Goal: Task Accomplishment & Management: Manage account settings

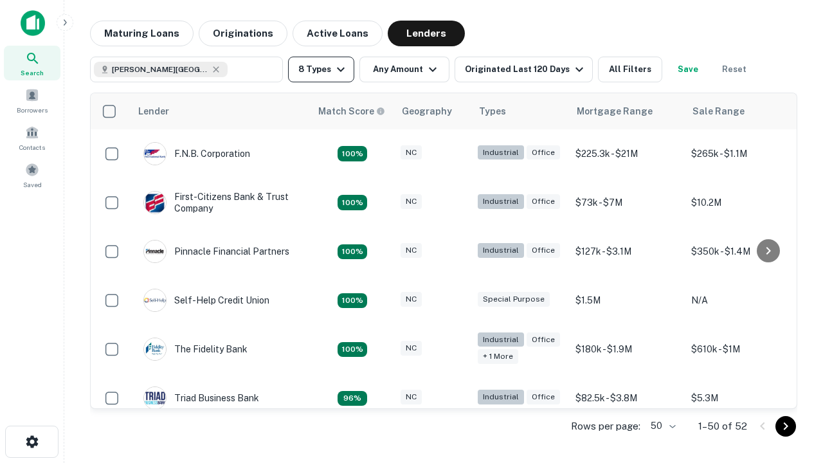
click at [321, 69] on button "8 Types" at bounding box center [321, 70] width 66 height 26
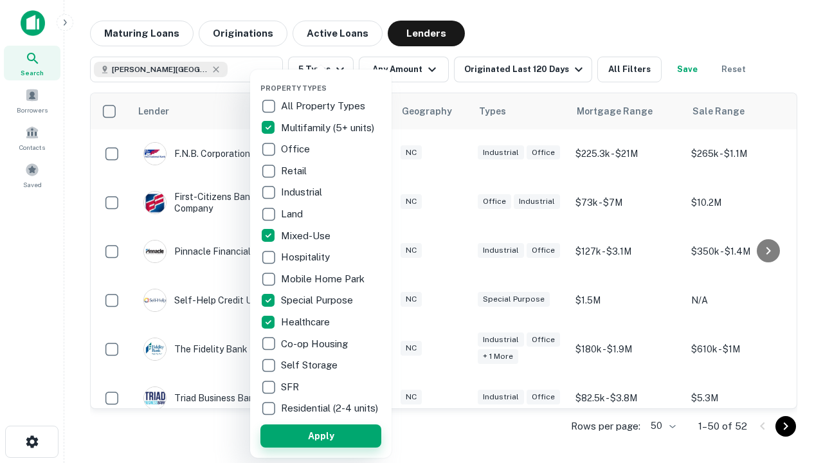
click at [321, 435] on button "Apply" at bounding box center [320, 435] width 121 height 23
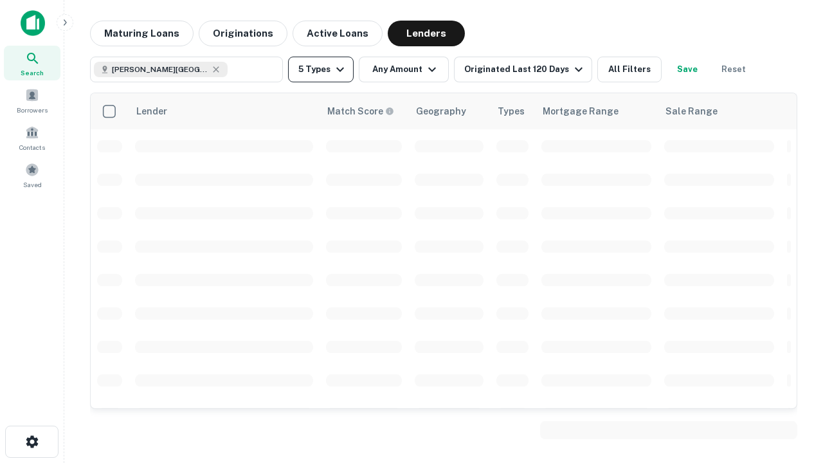
click at [321, 69] on button "5 Types" at bounding box center [321, 70] width 66 height 26
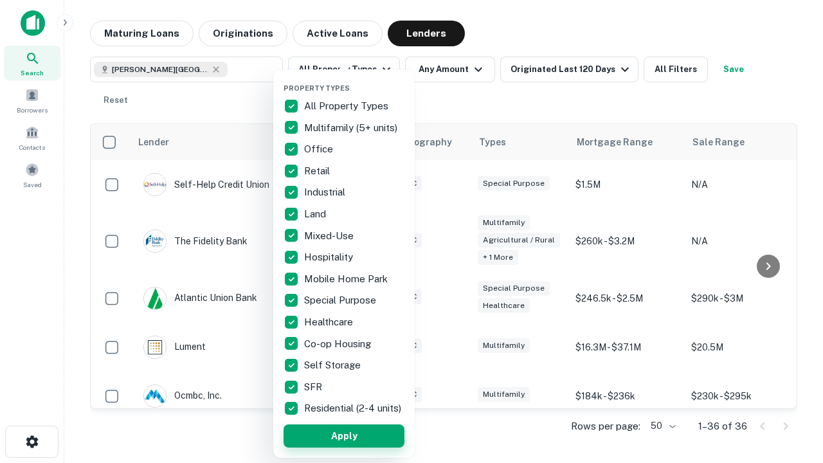
click at [344, 435] on button "Apply" at bounding box center [343, 435] width 121 height 23
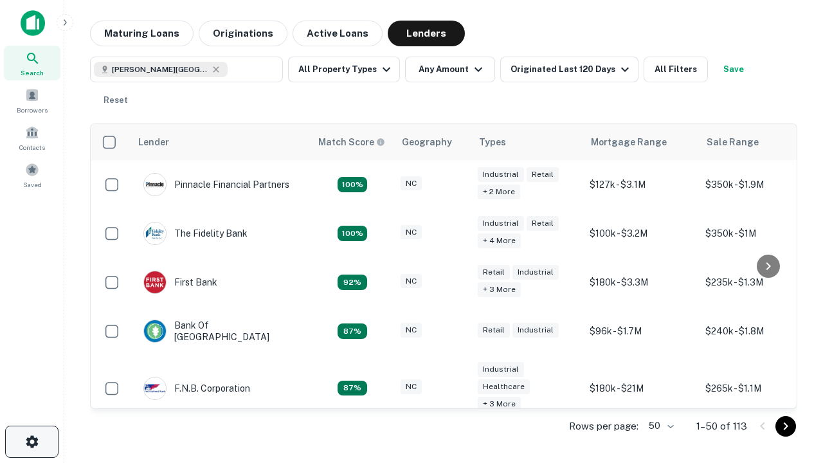
click at [31, 441] on icon "button" at bounding box center [31, 441] width 15 height 15
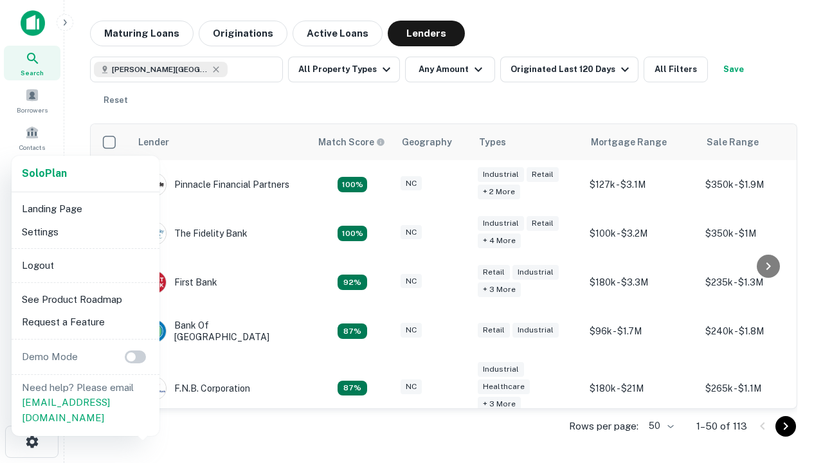
click at [85, 265] on li "Logout" at bounding box center [86, 265] width 138 height 23
